Goal: Information Seeking & Learning: Find specific page/section

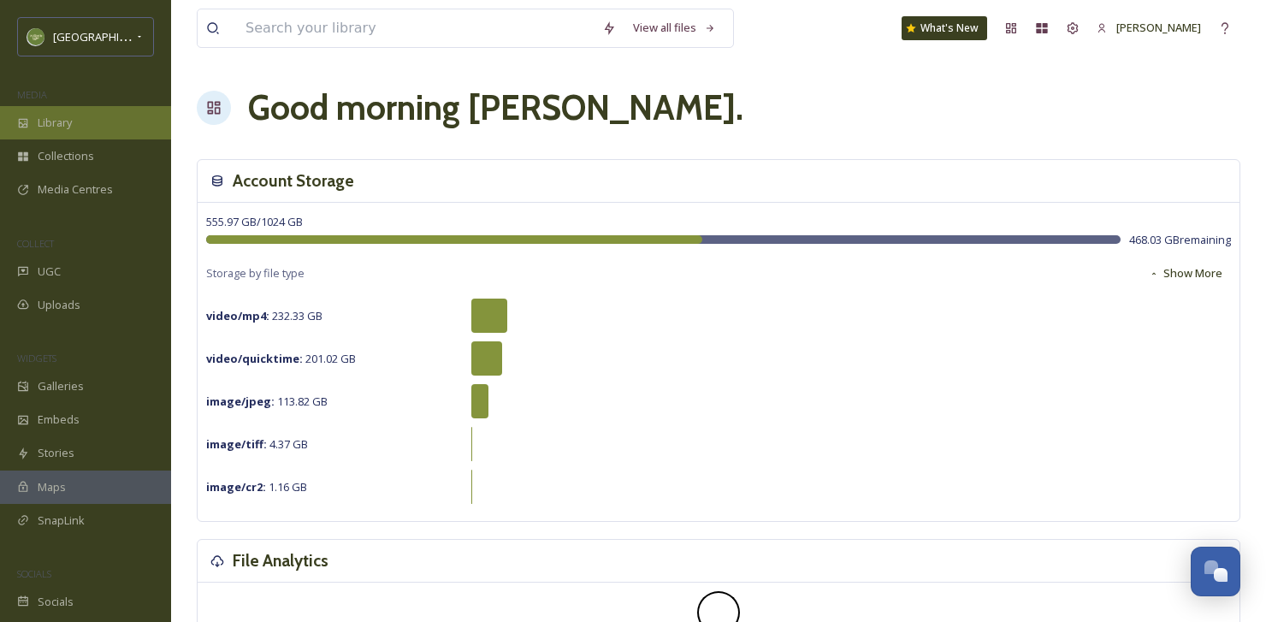
click at [94, 129] on div "Library" at bounding box center [85, 122] width 171 height 33
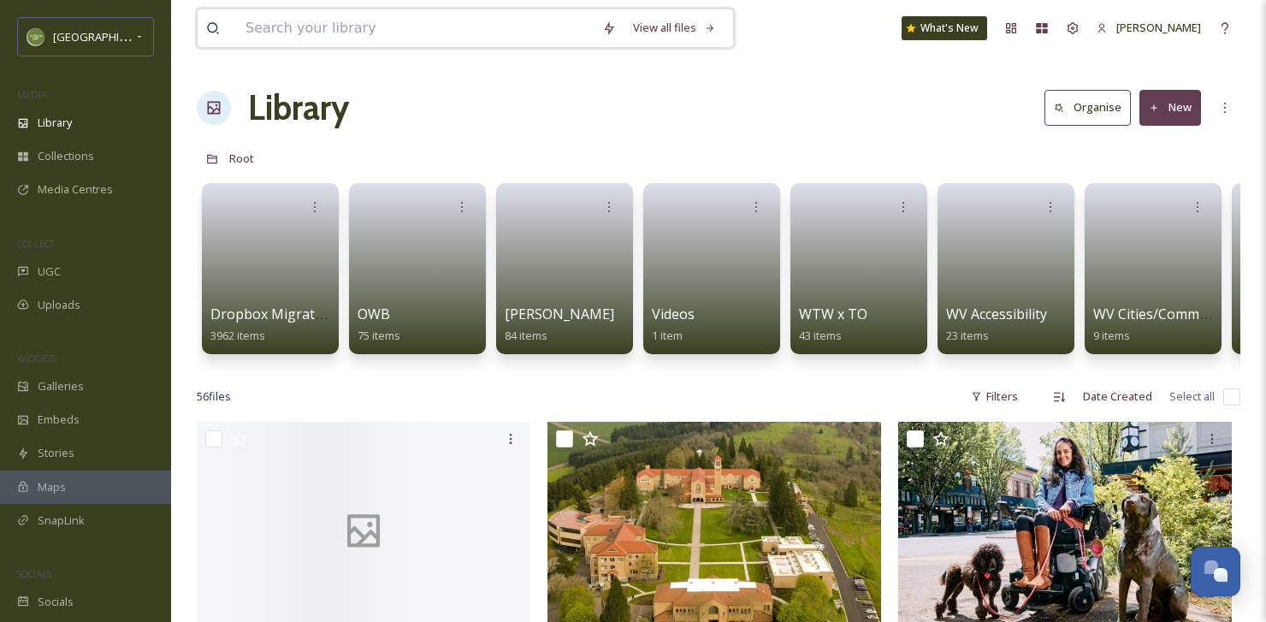
click at [397, 35] on input at bounding box center [415, 28] width 357 height 38
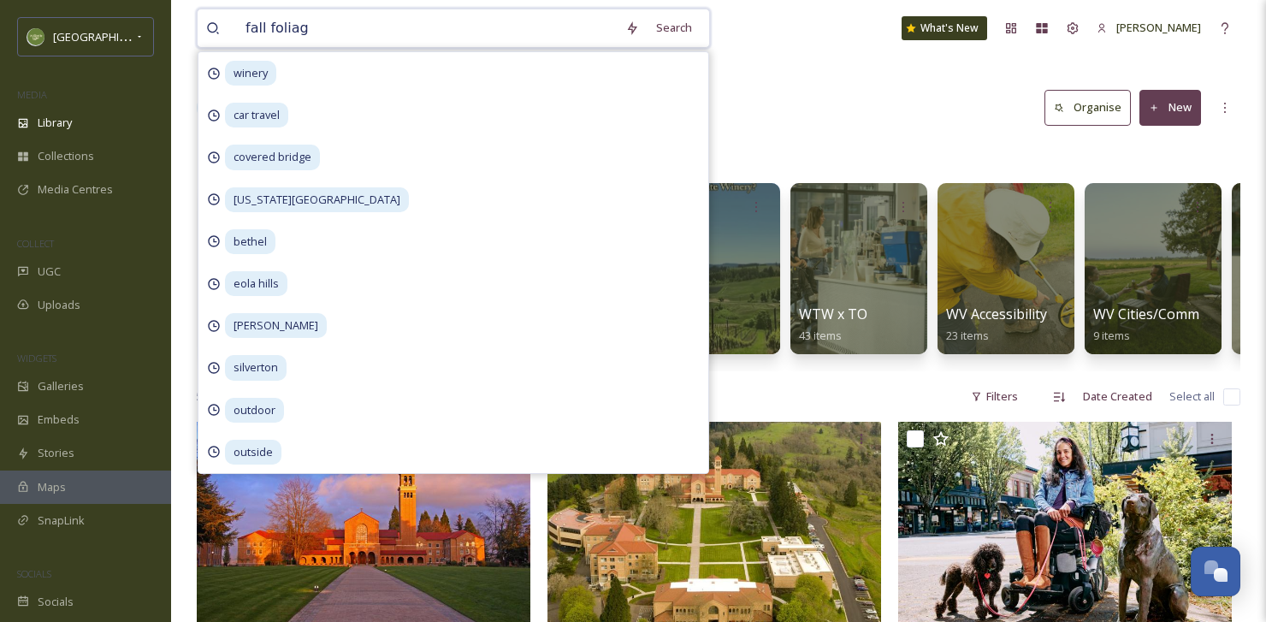
type input "fall foliage"
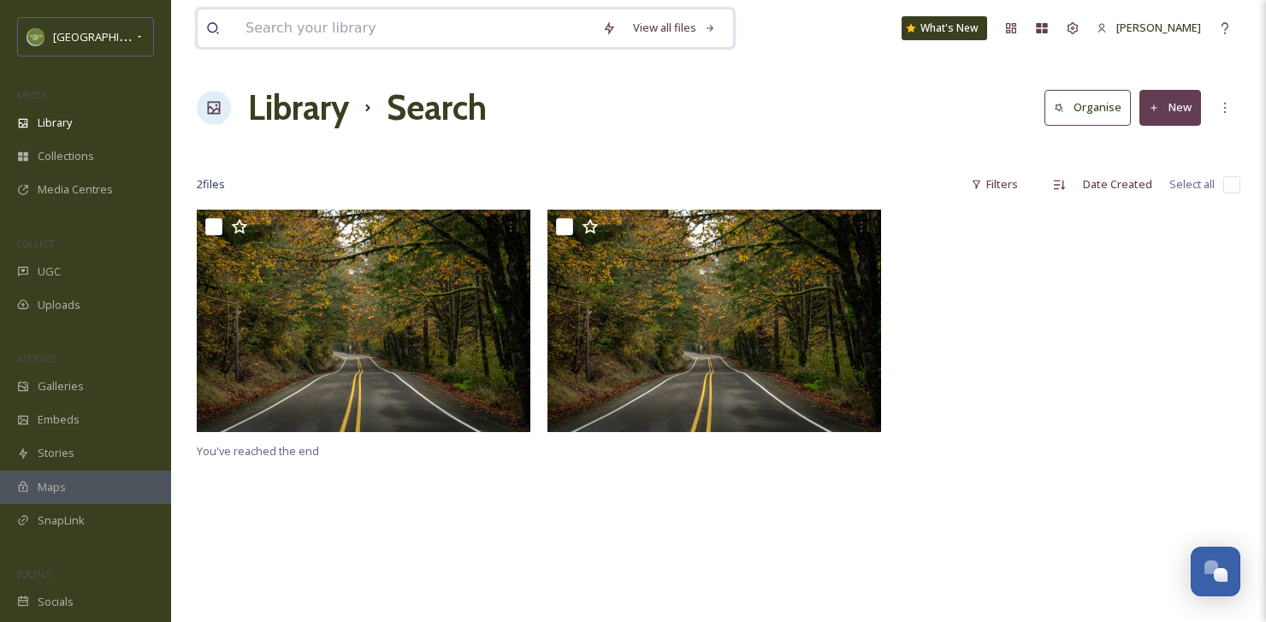
click at [347, 21] on input at bounding box center [415, 28] width 357 height 38
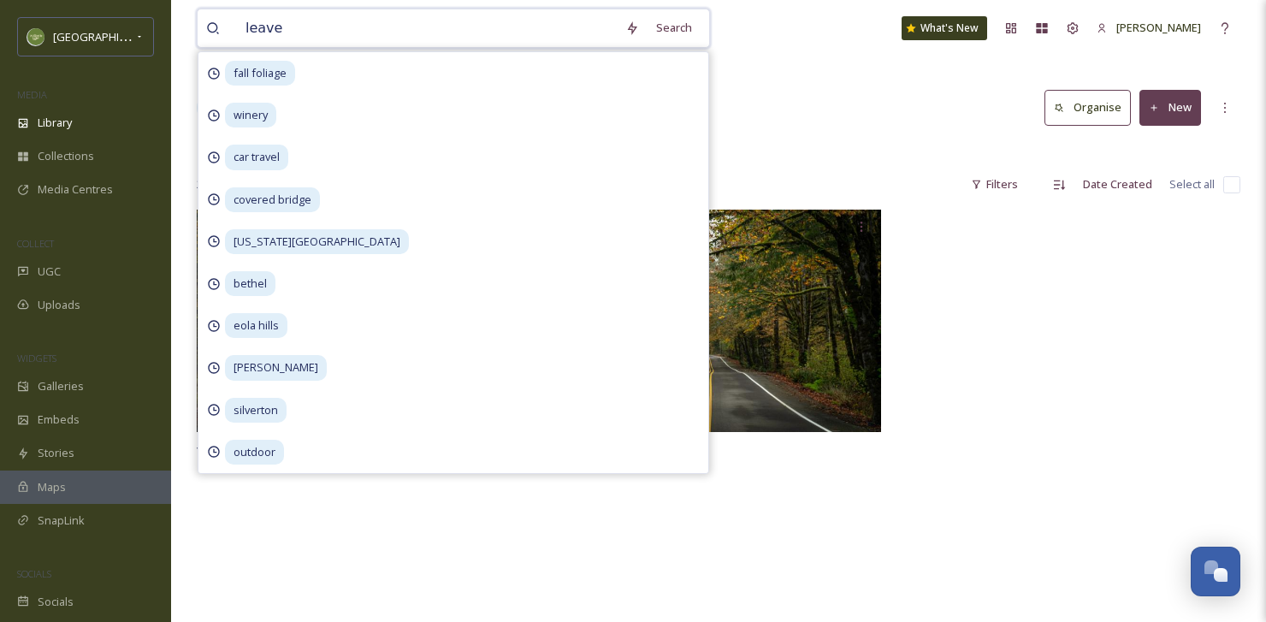
type input "leaves"
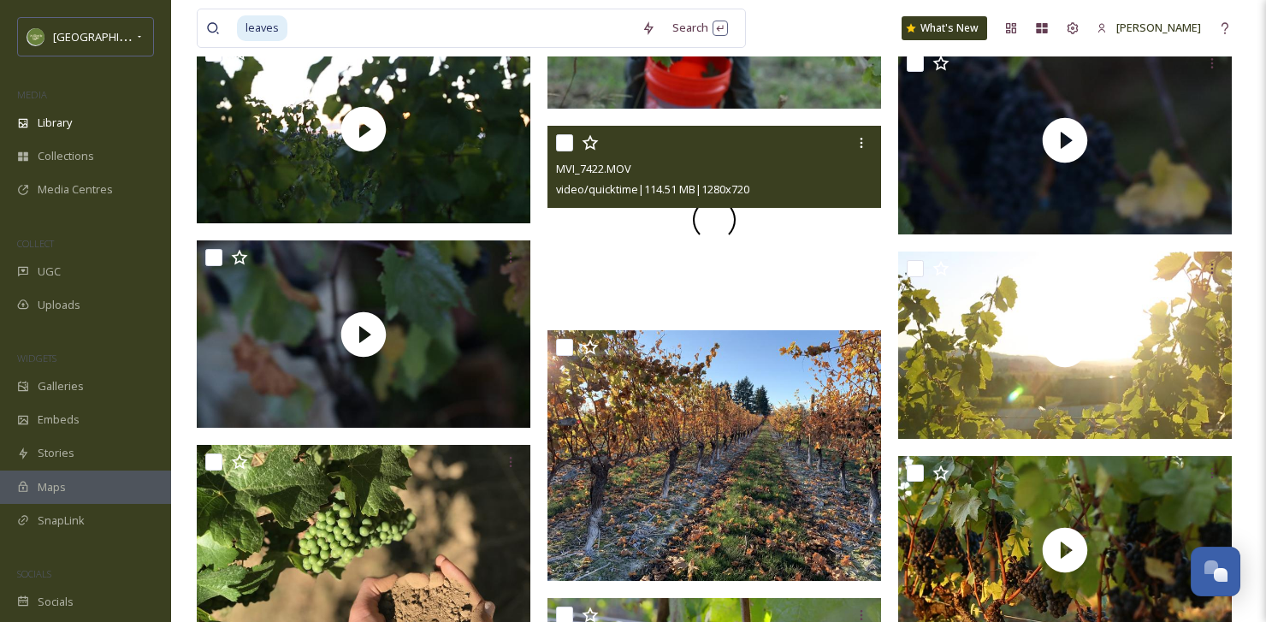
scroll to position [6007, 0]
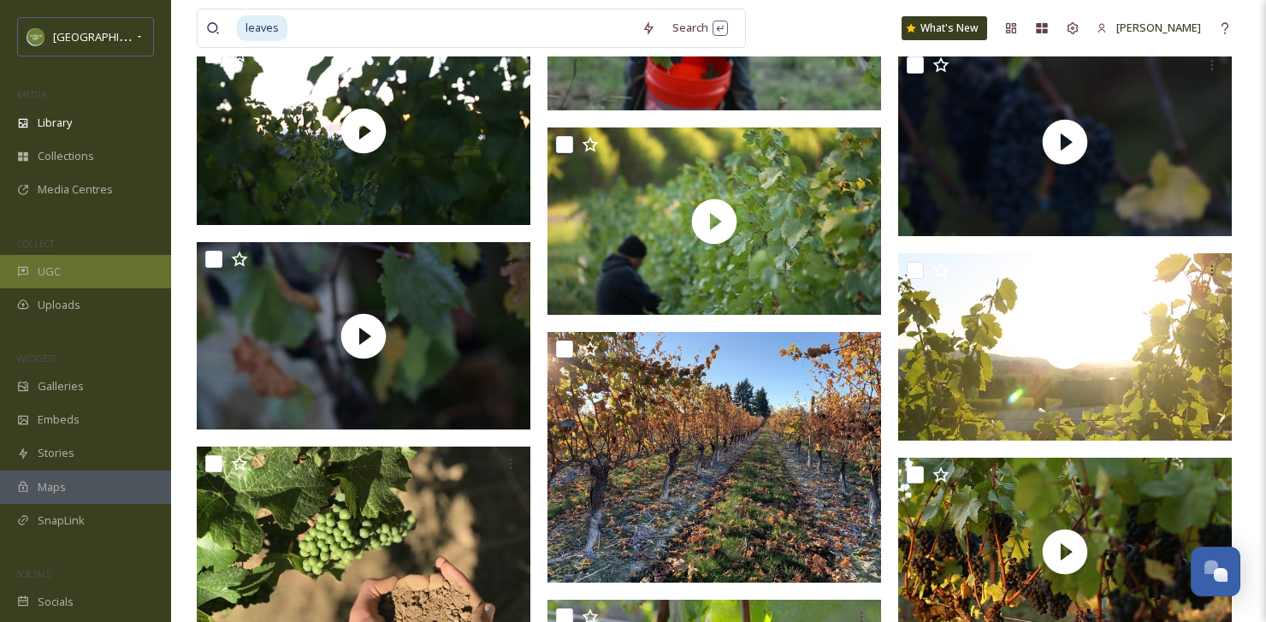
click at [90, 273] on div "UGC" at bounding box center [85, 271] width 171 height 33
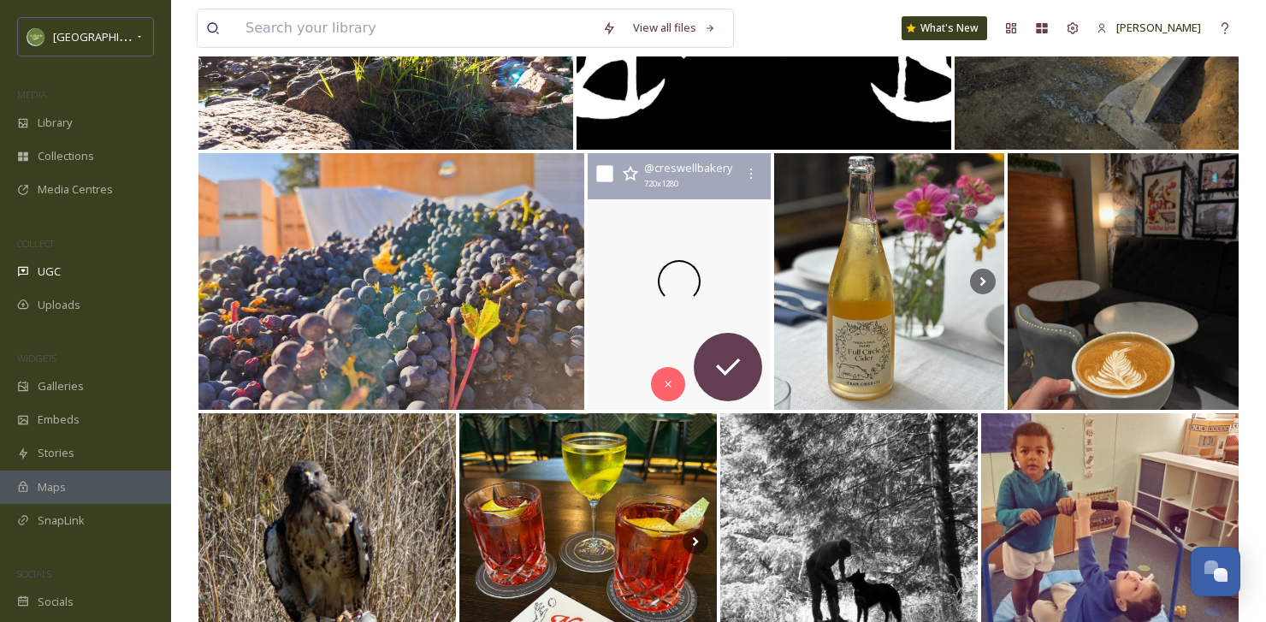
scroll to position [3128, 0]
